Goal: Obtain resource: Download file/media

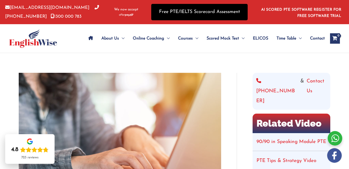
click at [216, 15] on link "Free PTE/IELTS Scorecard Assessment" at bounding box center [199, 12] width 97 height 16
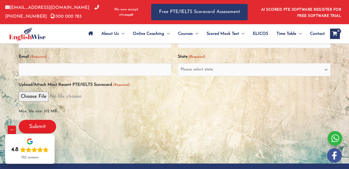
scroll to position [146, 0]
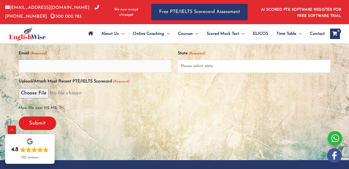
click at [325, 69] on select "Please select state New South Wales (NSW) Victoria (VIC) Queensland (QLD) South…" at bounding box center [254, 66] width 153 height 13
click at [305, 144] on div at bounding box center [174, 67] width 349 height 185
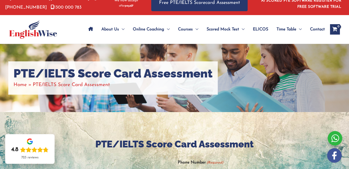
scroll to position [0, 0]
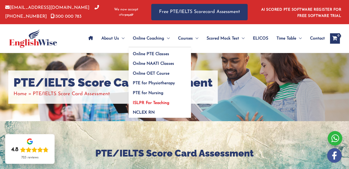
click at [161, 103] on span "ISLPR For Teaching" at bounding box center [151, 103] width 37 height 4
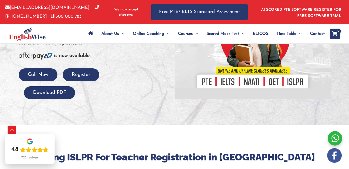
scroll to position [106, 0]
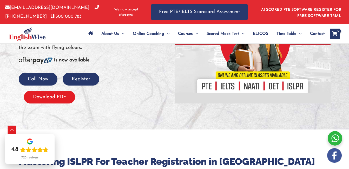
click at [46, 91] on button "Download PDF" at bounding box center [49, 97] width 51 height 13
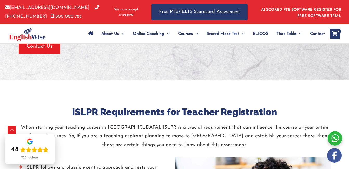
scroll to position [640, 0]
